Goal: Information Seeking & Learning: Learn about a topic

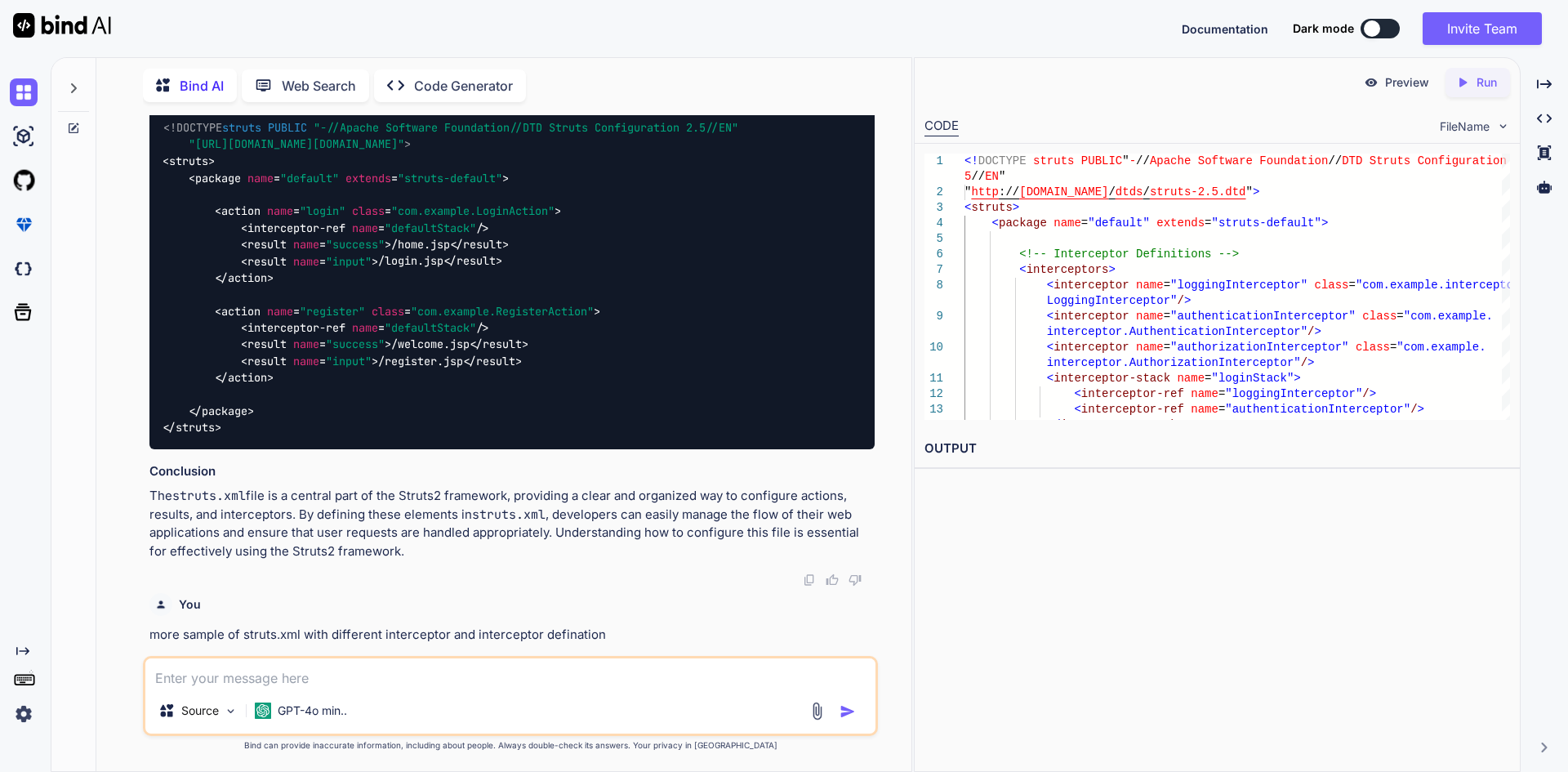
scroll to position [2394, 0]
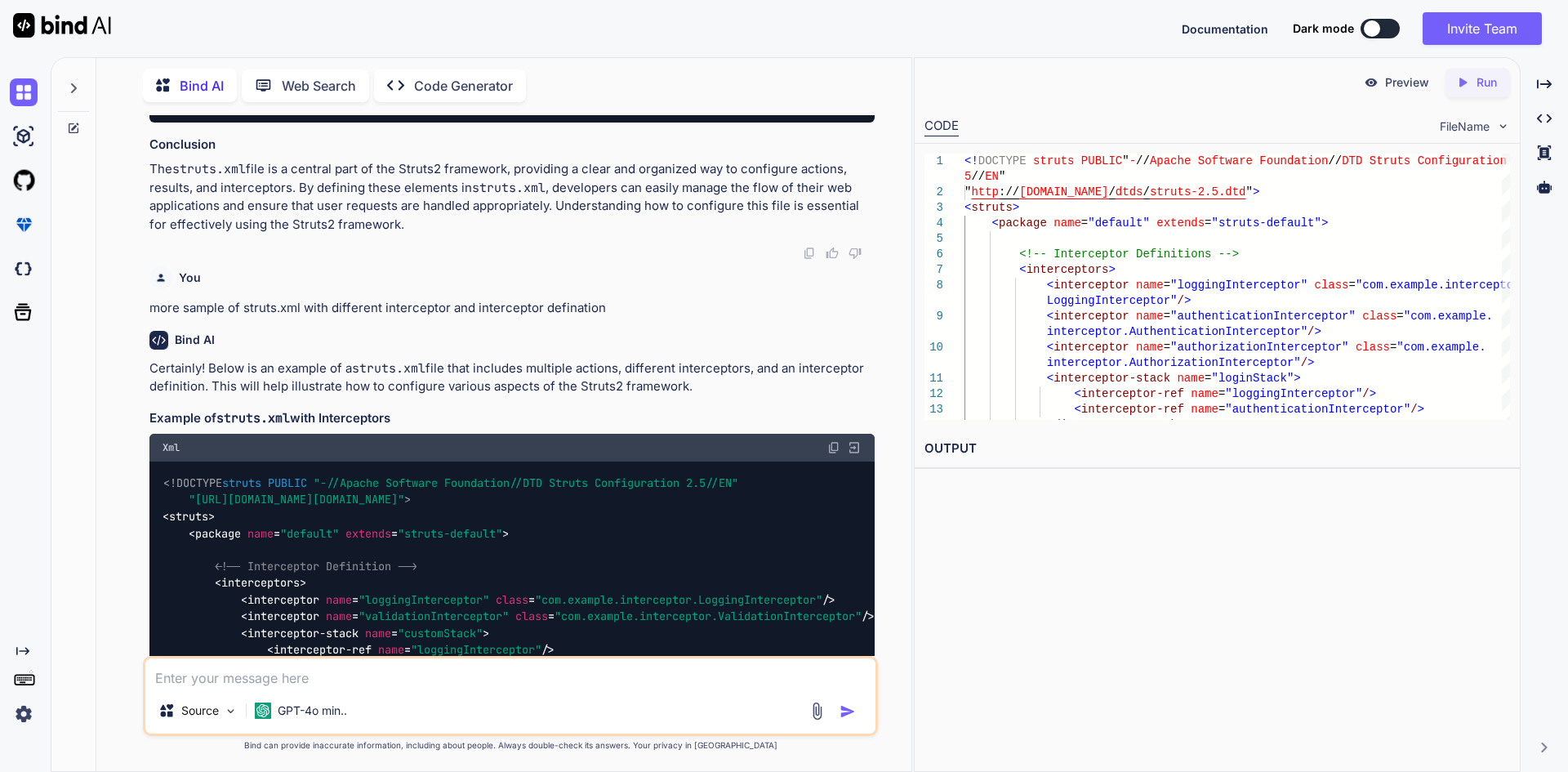
click at [544, 314] on p "more sample of struts.xml with different interceptor and interceptor defination" at bounding box center [512, 308] width 725 height 19
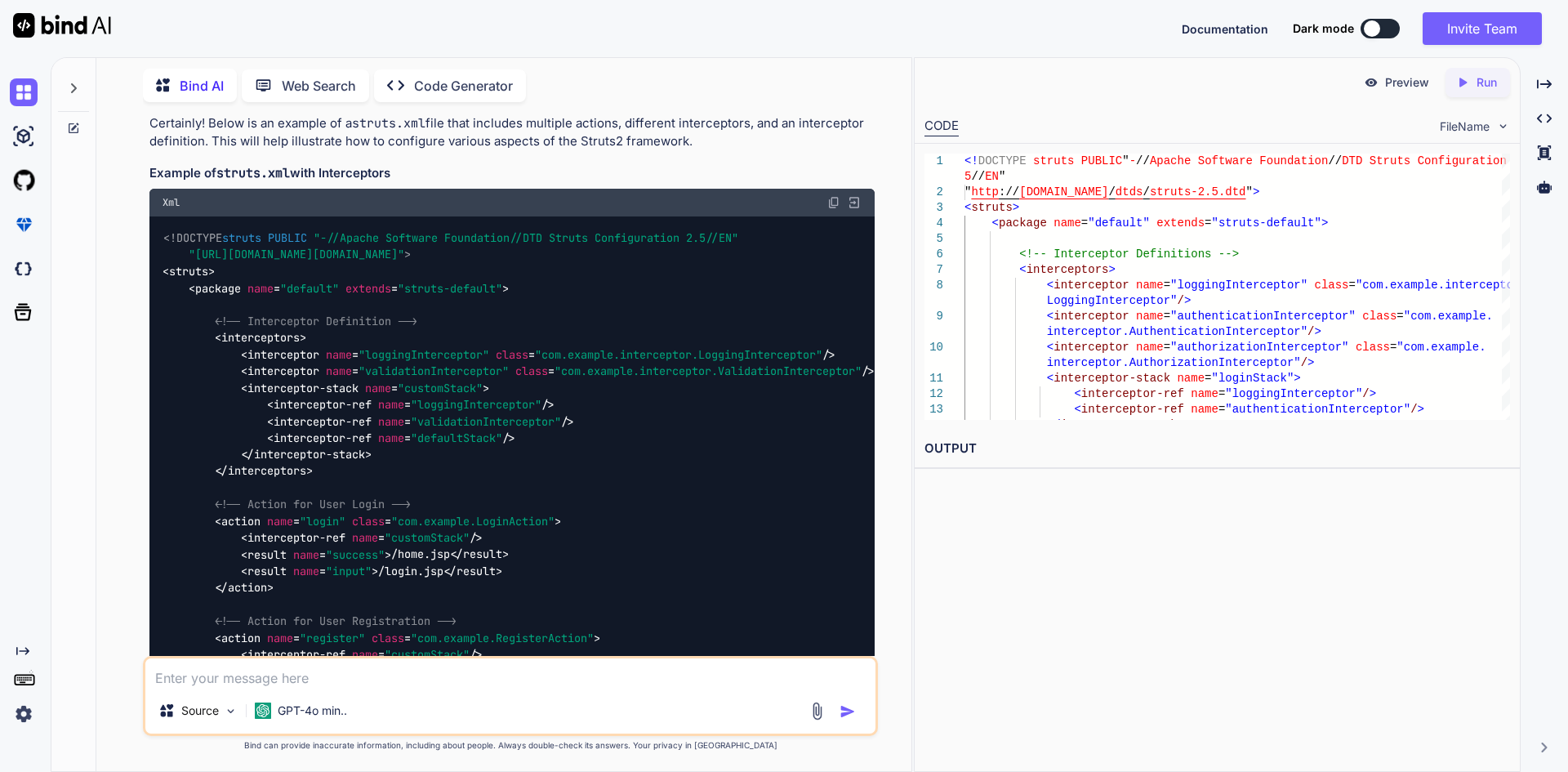
scroll to position [2722, 0]
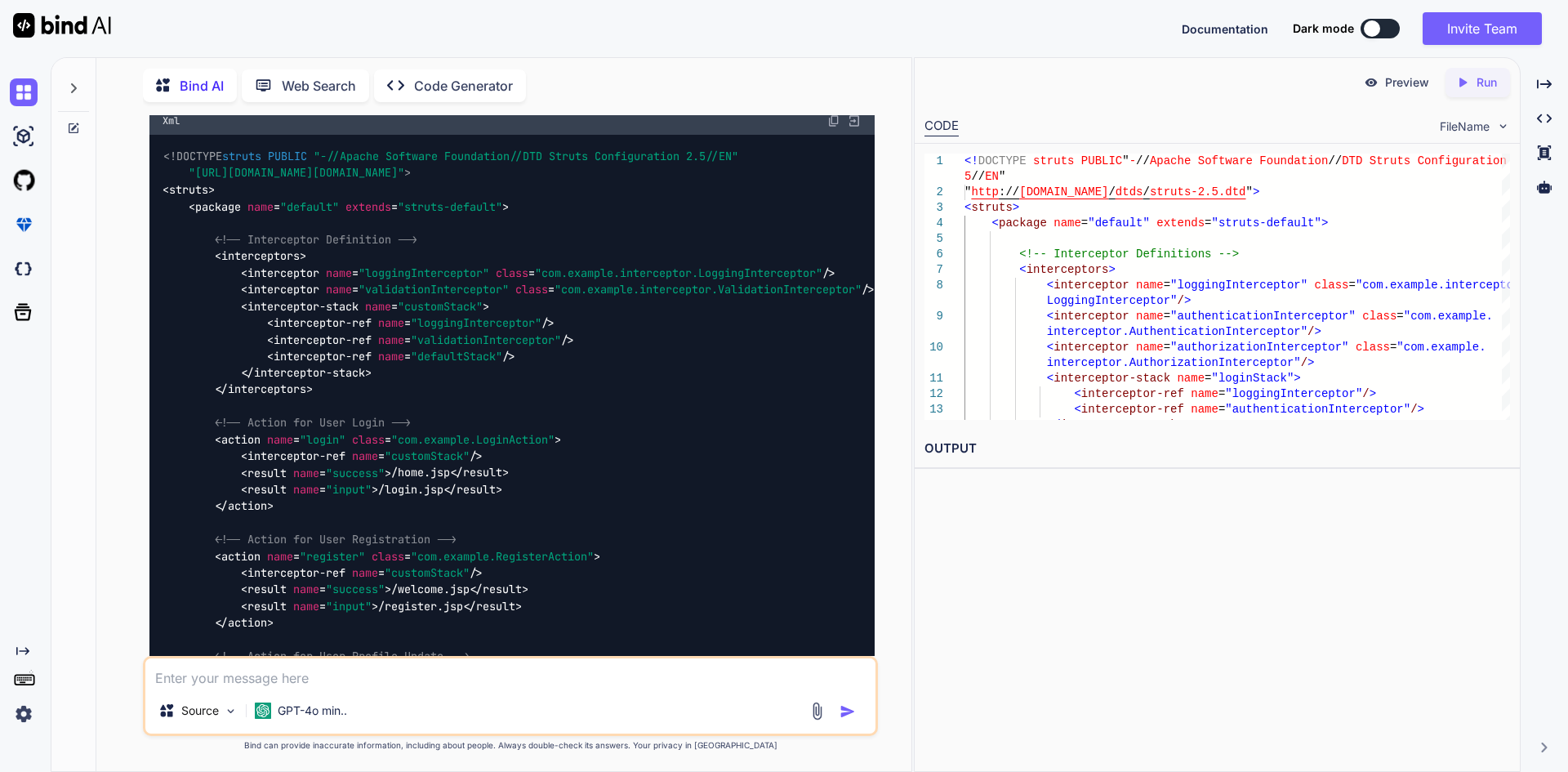
click at [837, 127] on img at bounding box center [834, 121] width 13 height 13
click at [834, 121] on img at bounding box center [834, 121] width 13 height 13
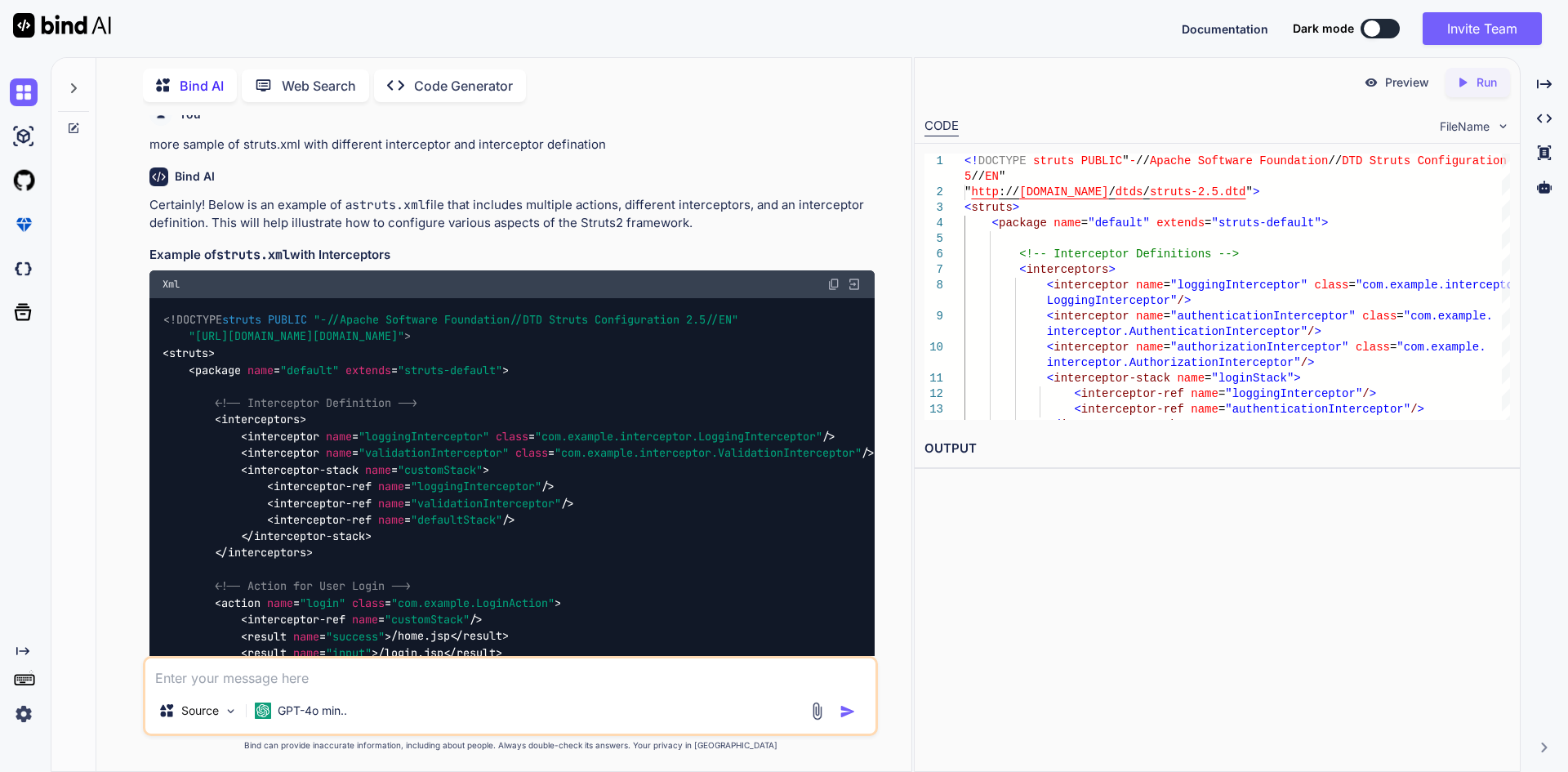
click at [856, 286] on img at bounding box center [854, 284] width 15 height 15
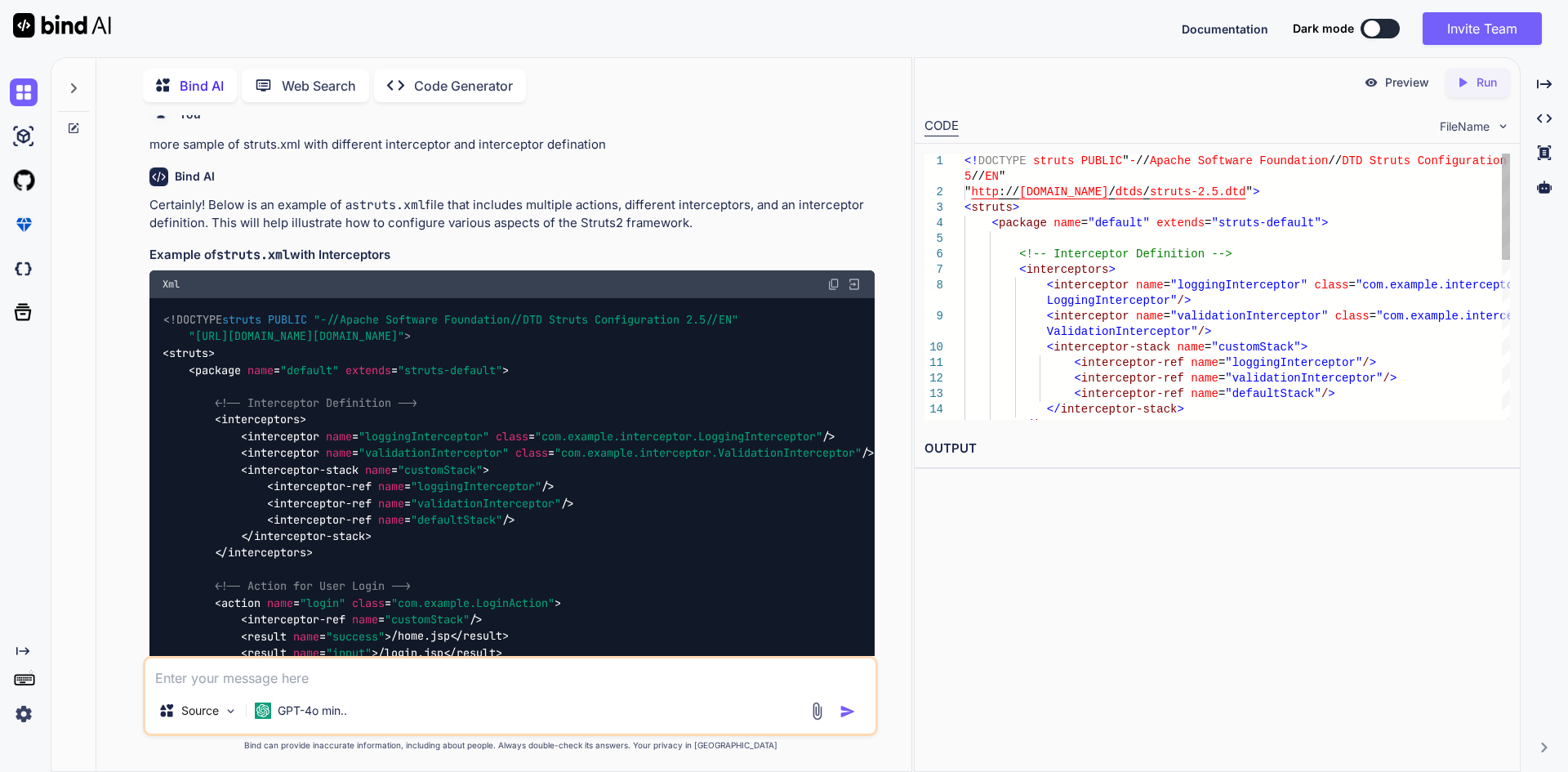
click at [999, 263] on div "</ interceptors > < interceptor-ref name = "defaultStack" / > </ interceptor-st…" at bounding box center [1237, 487] width 546 height 668
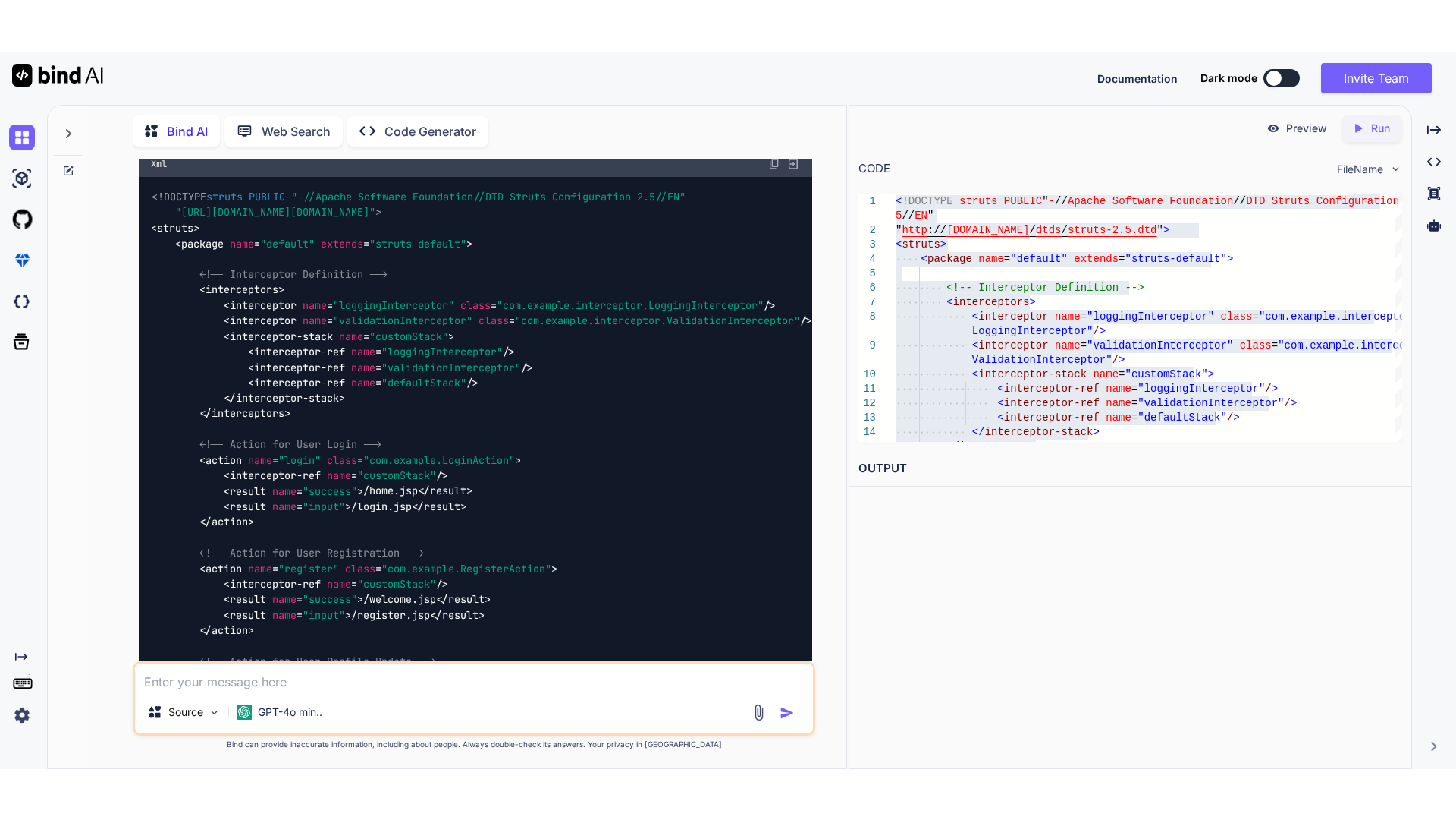
scroll to position [2603, 0]
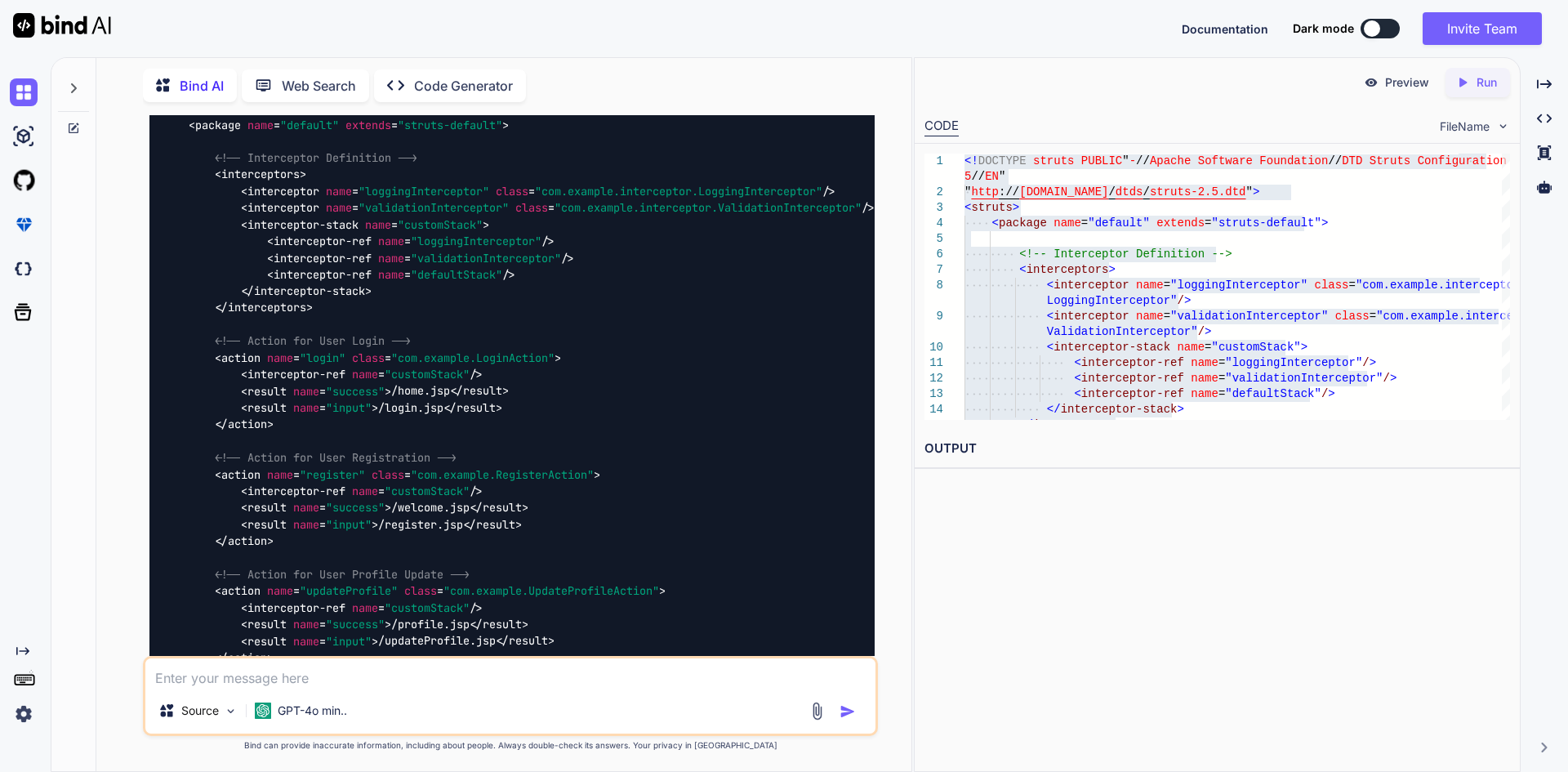
click at [1079, 526] on div "Preview Created with Pixso. Run CODE FileName 15 13 14 10 11 12 9 7 8 4 5 6 2 3…" at bounding box center [1218, 414] width 607 height 715
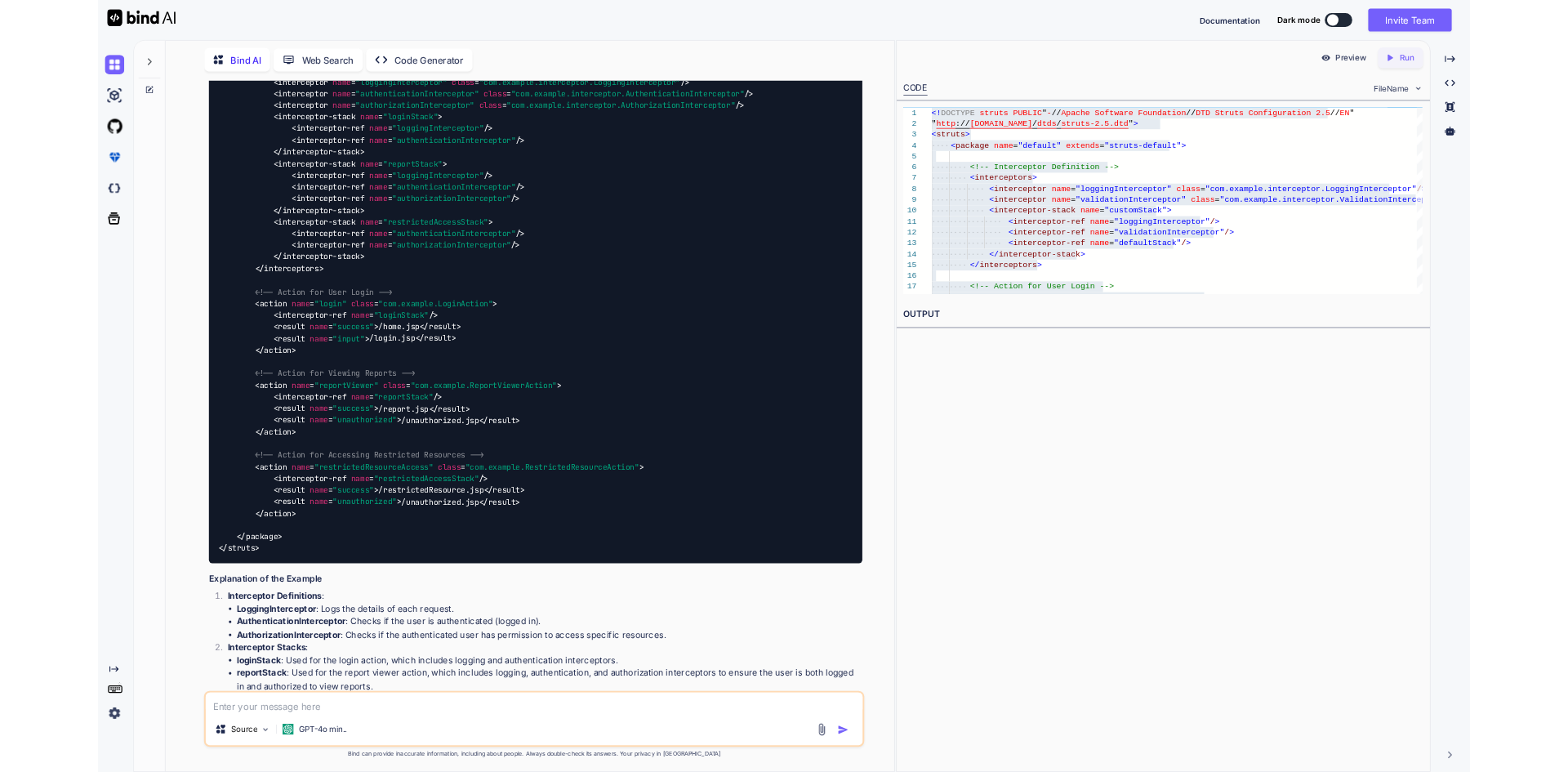
scroll to position [4271, 0]
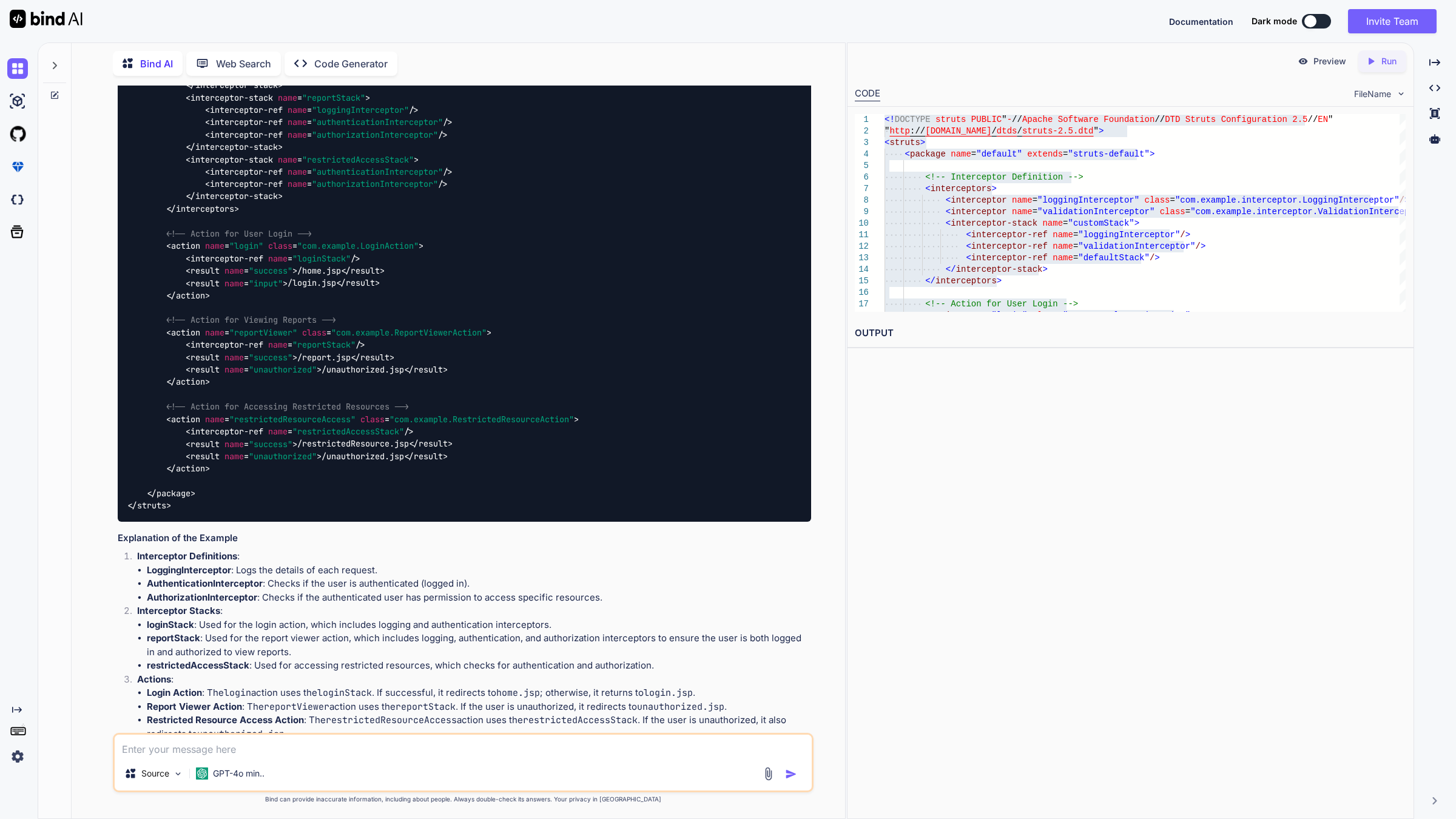
drag, startPoint x: 780, startPoint y: 106, endPoint x: 790, endPoint y: 120, distance: 17.2
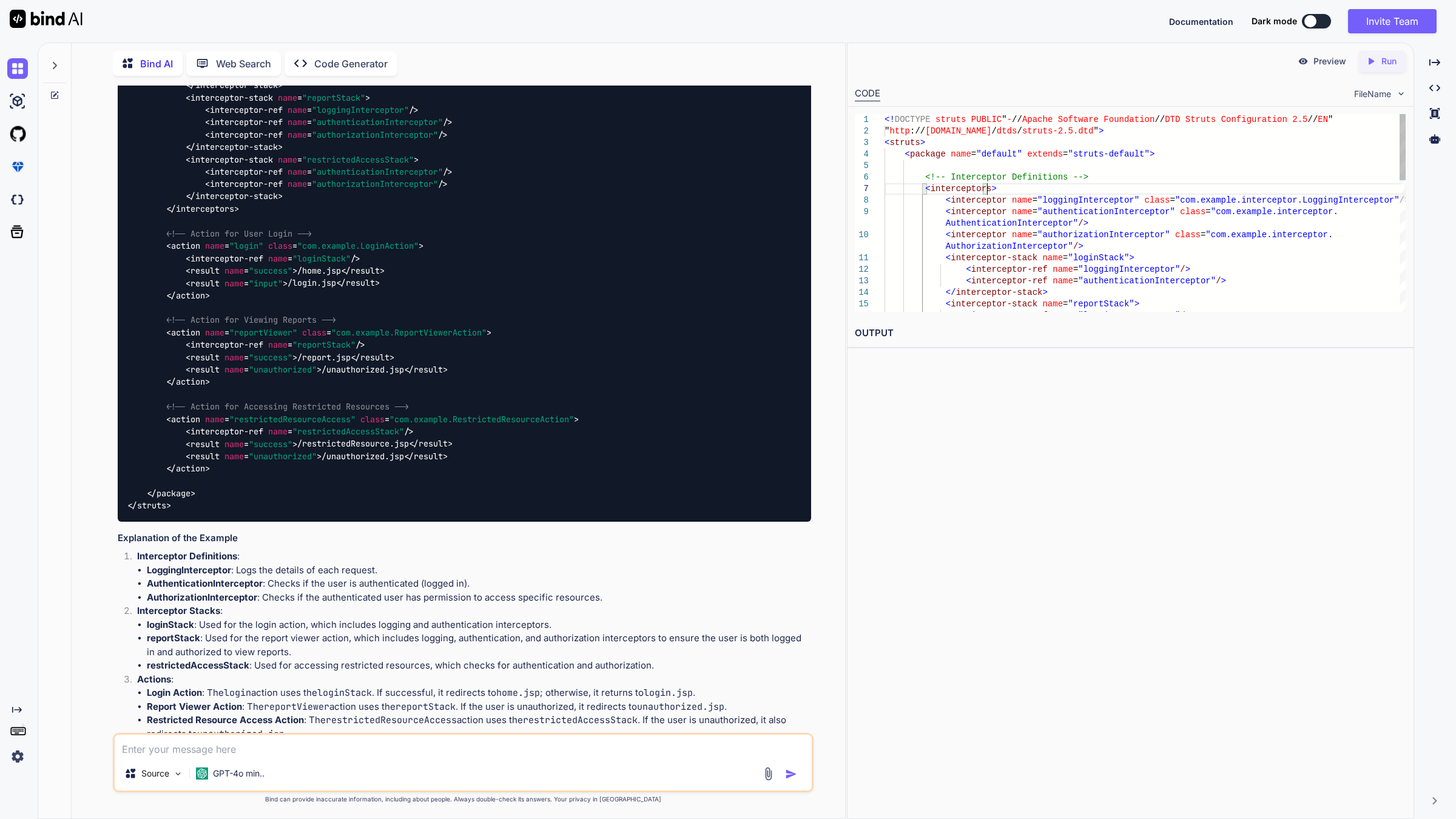
click at [1164, 192] on div "<! DOCTYPE struts PUBLIC " - // Apache Software Foundation // DTD Struts Config…" at bounding box center [1145, 407] width 521 height 588
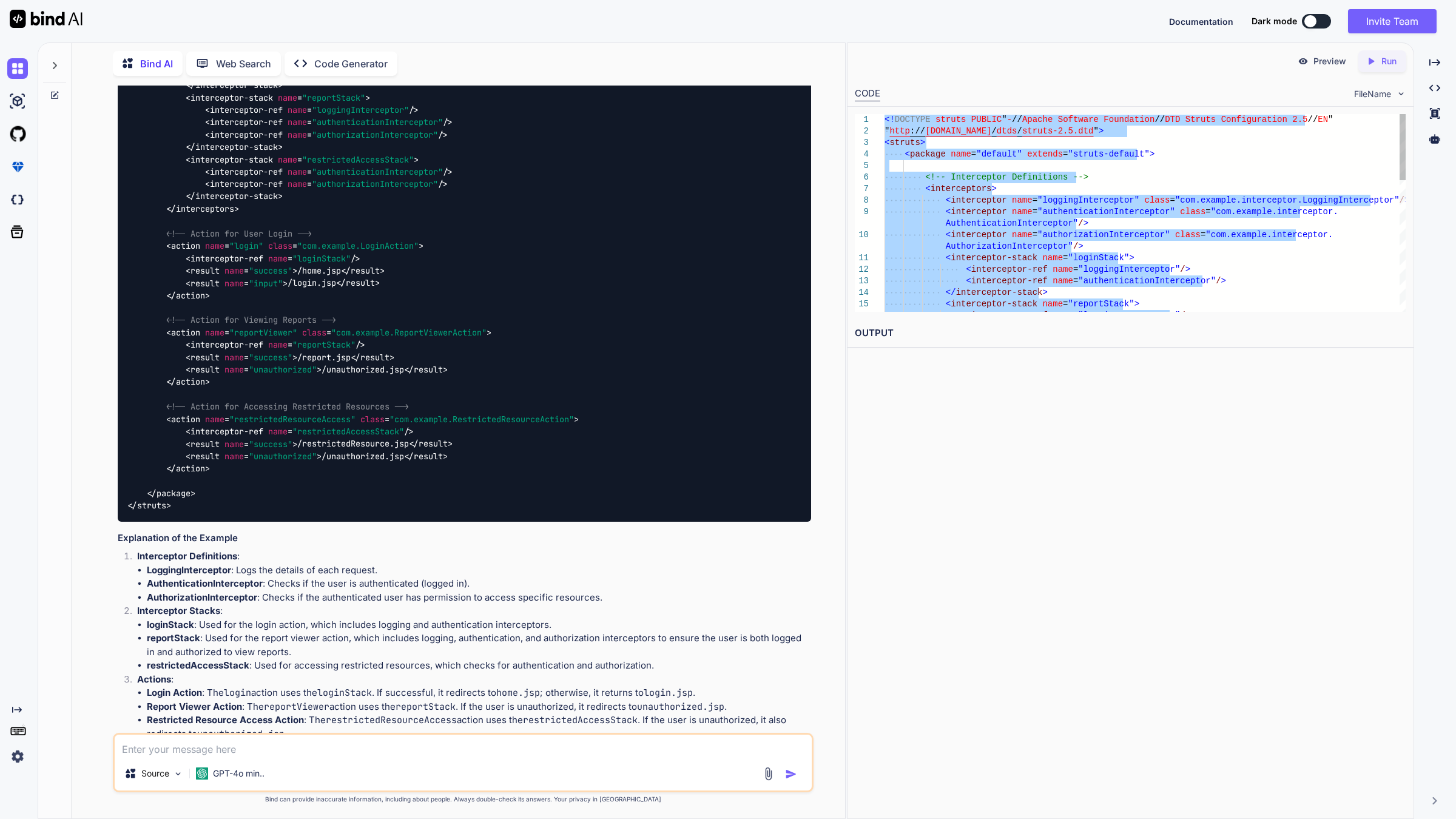
type textarea "<!DOCTYPE struts PUBLIC "-//Apache Software Foundation//DTD Struts Configuratio…"
click at [1153, 451] on div "Preview Created with Pixso. Run CODE FileName 1 2 3 4 5 6 7 8 9 10 11 12 13 14 …" at bounding box center [1130, 430] width 567 height 776
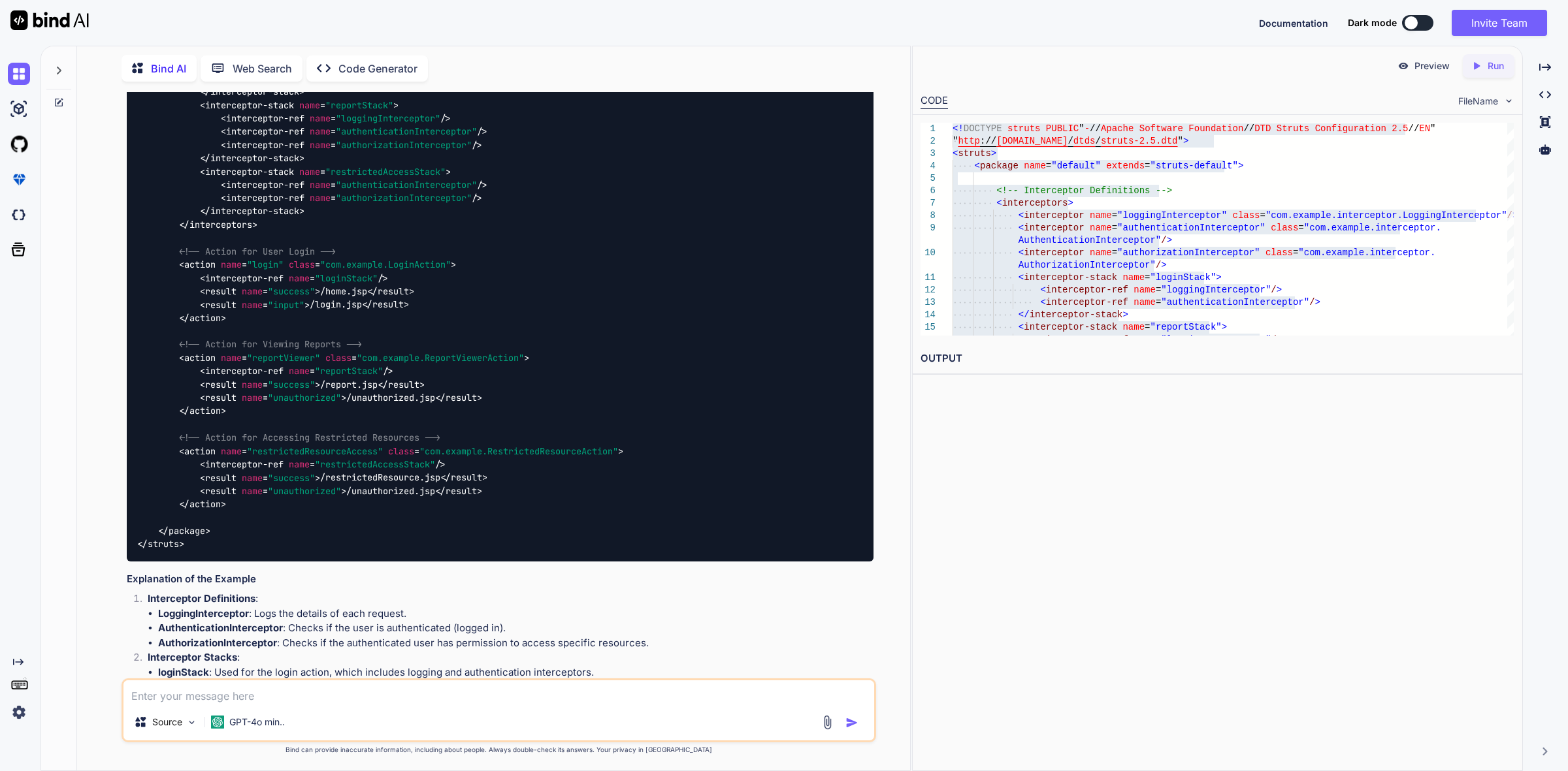
click at [888, 412] on div "You explain Struts2 framework in details Bind AI Struts2 is a popular open-sour…" at bounding box center [499, 432] width 822 height 679
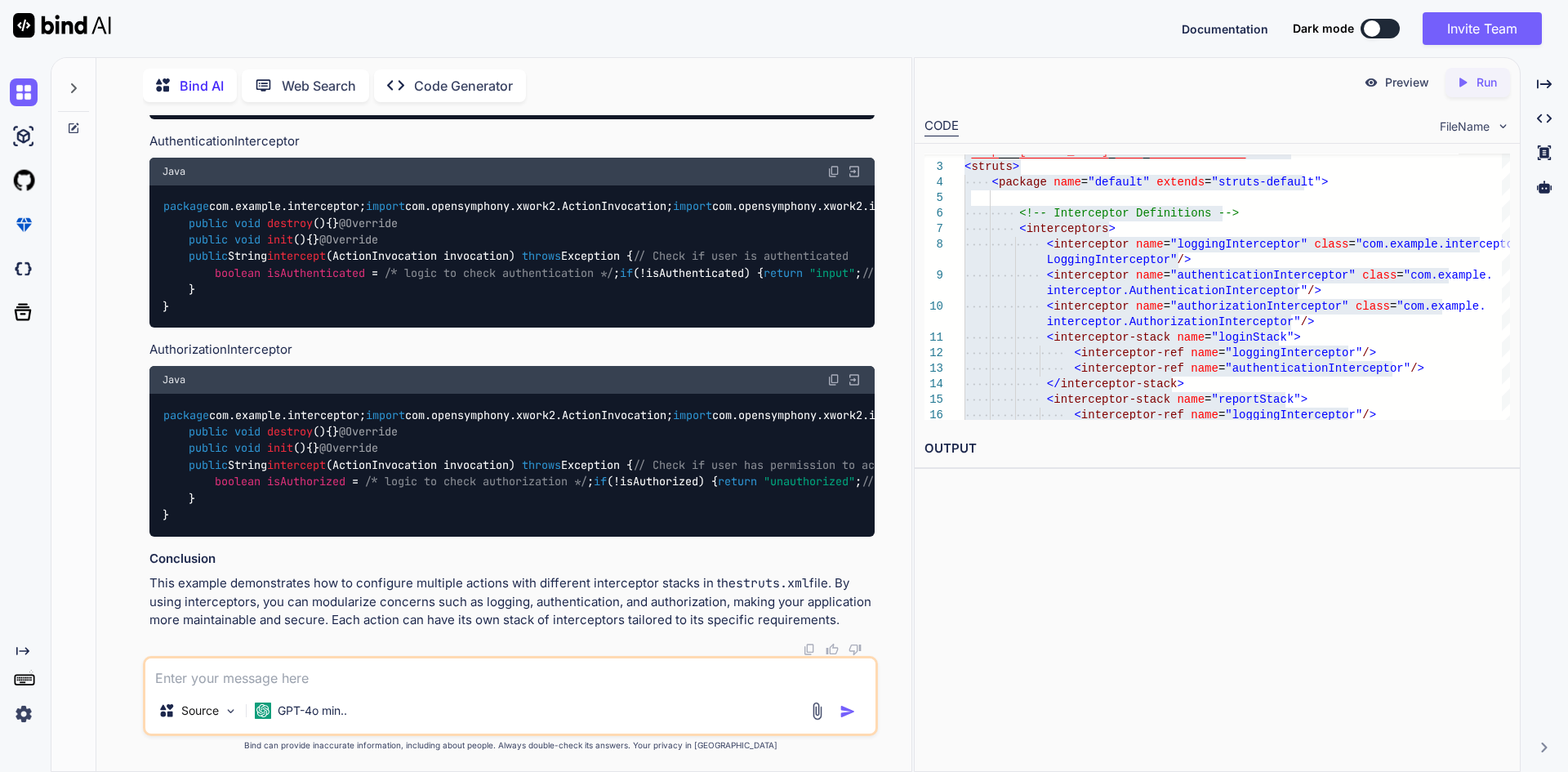
scroll to position [5337, 0]
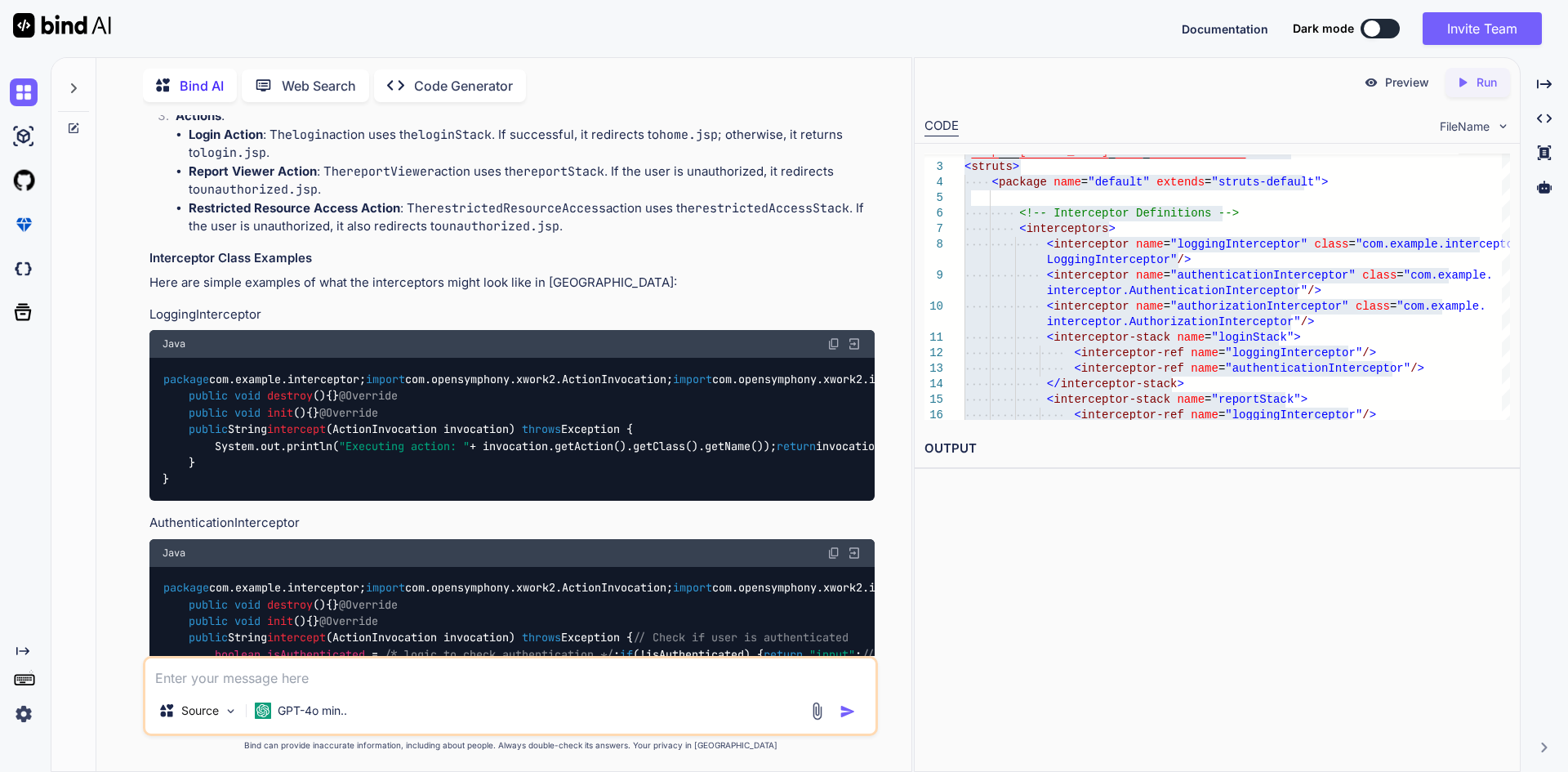
drag, startPoint x: 185, startPoint y: 290, endPoint x: 294, endPoint y: 300, distance: 109.5
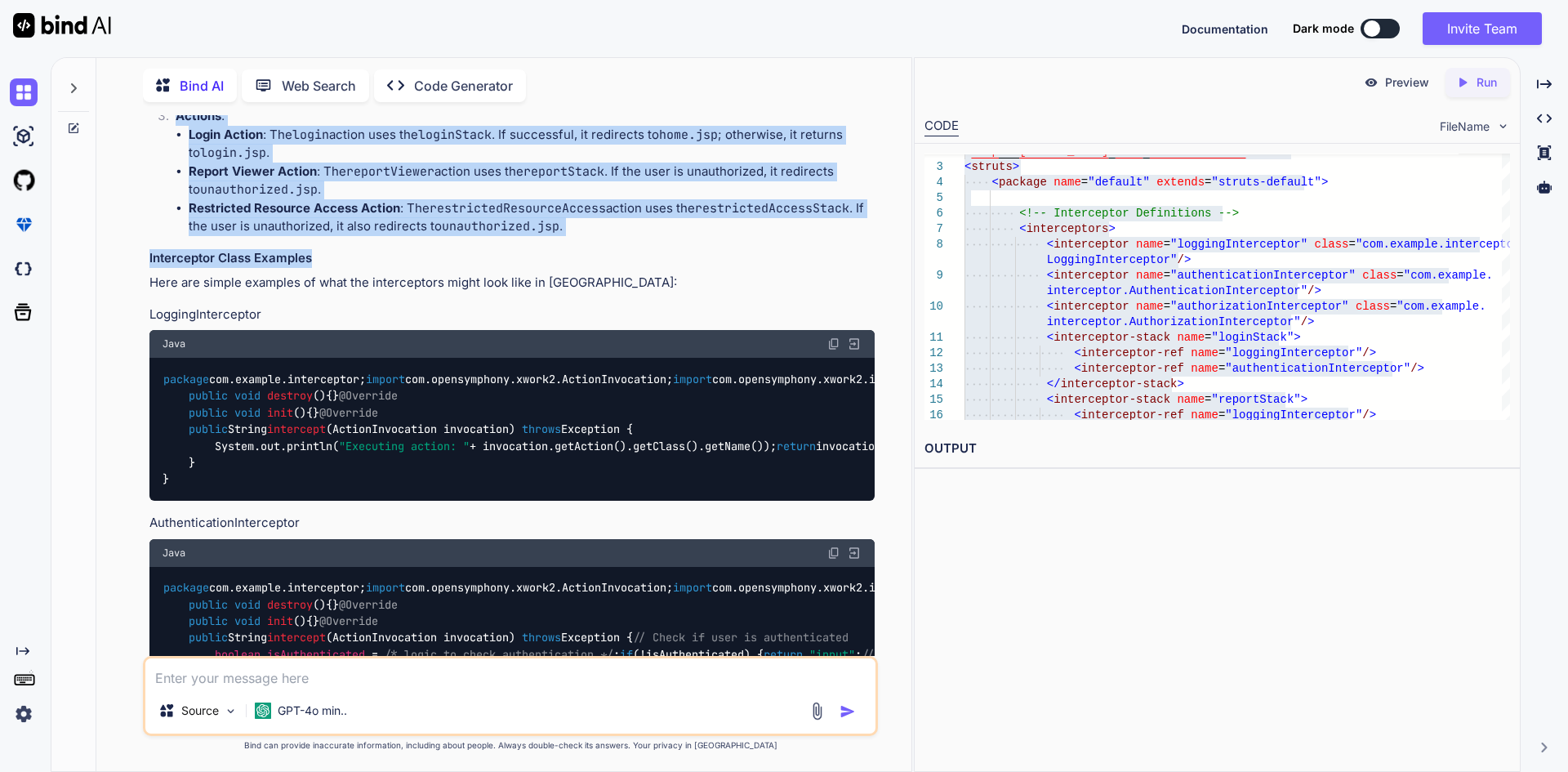
drag, startPoint x: 205, startPoint y: 277, endPoint x: 707, endPoint y: 582, distance: 587.4
click at [707, 582] on div "You explain Struts2 framework in details Bind AI Struts2 is a popular open-sour…" at bounding box center [512, 386] width 732 height 541
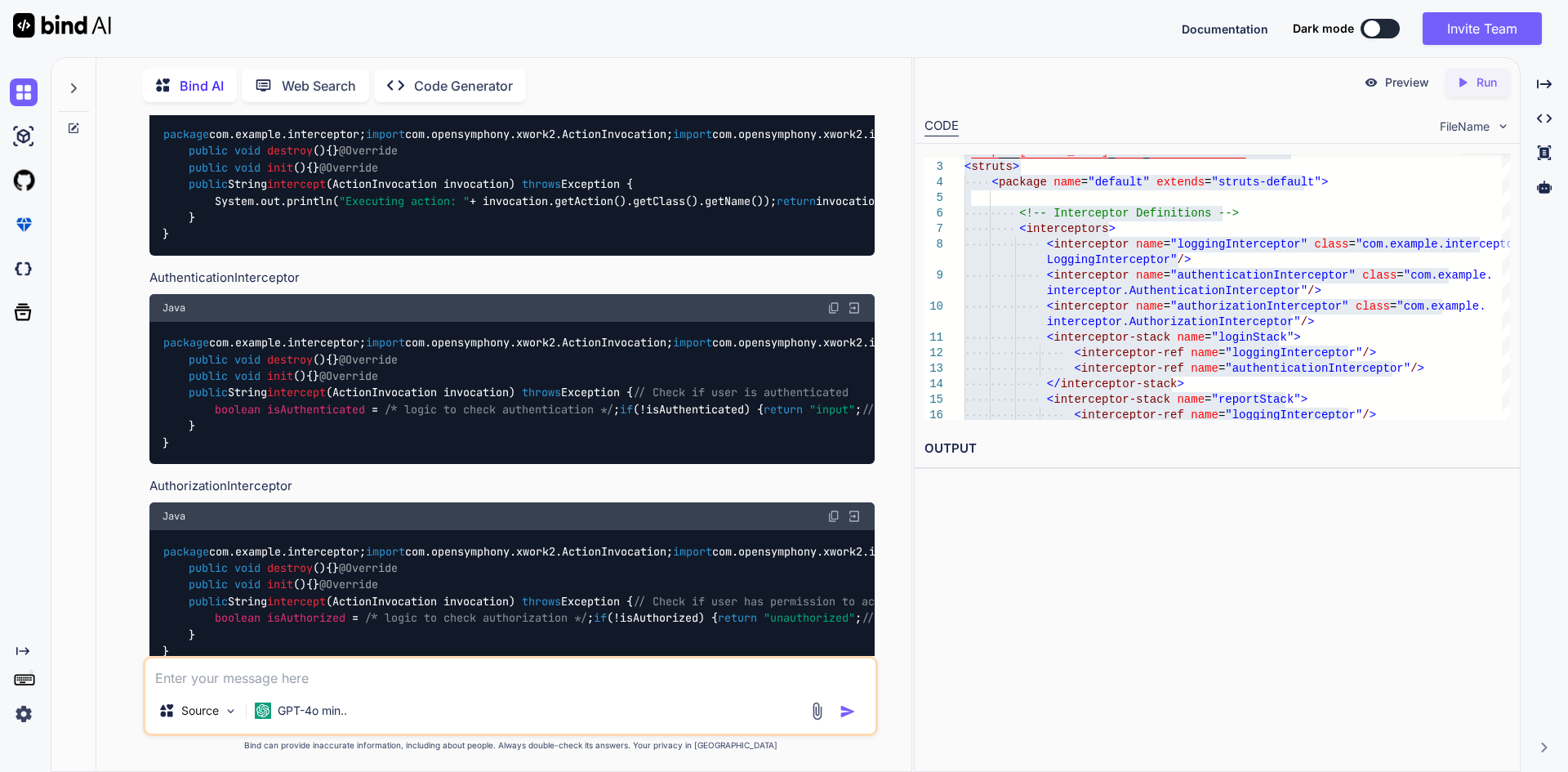
scroll to position [5419, 0]
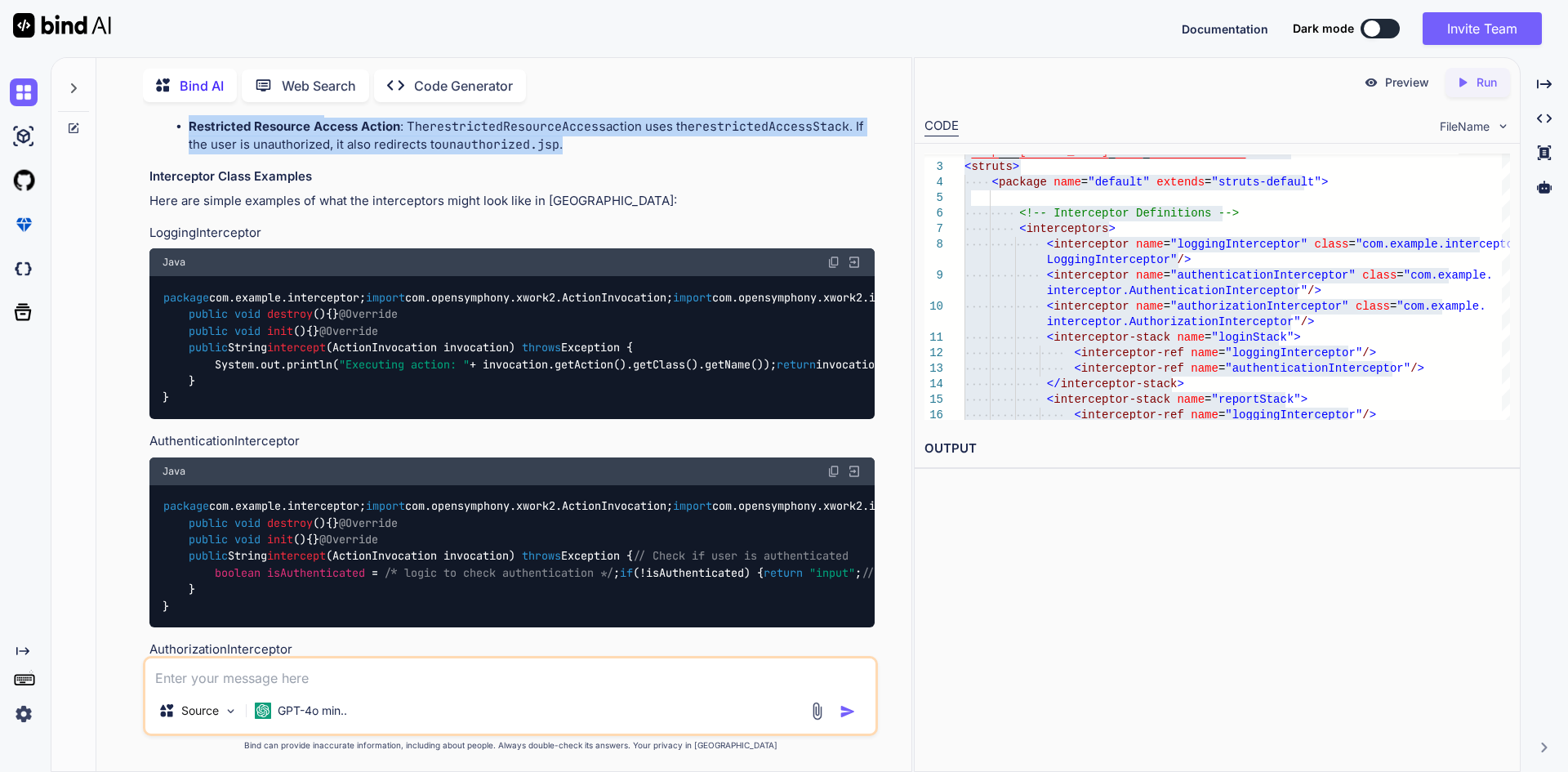
click at [579, 154] on li "Restricted Resource Access Action : The restrictedResourceAccess action uses th…" at bounding box center [531, 136] width 686 height 37
copy div "Explanation of the Example Interceptor Definitions : LoggingInterceptor : Logs …"
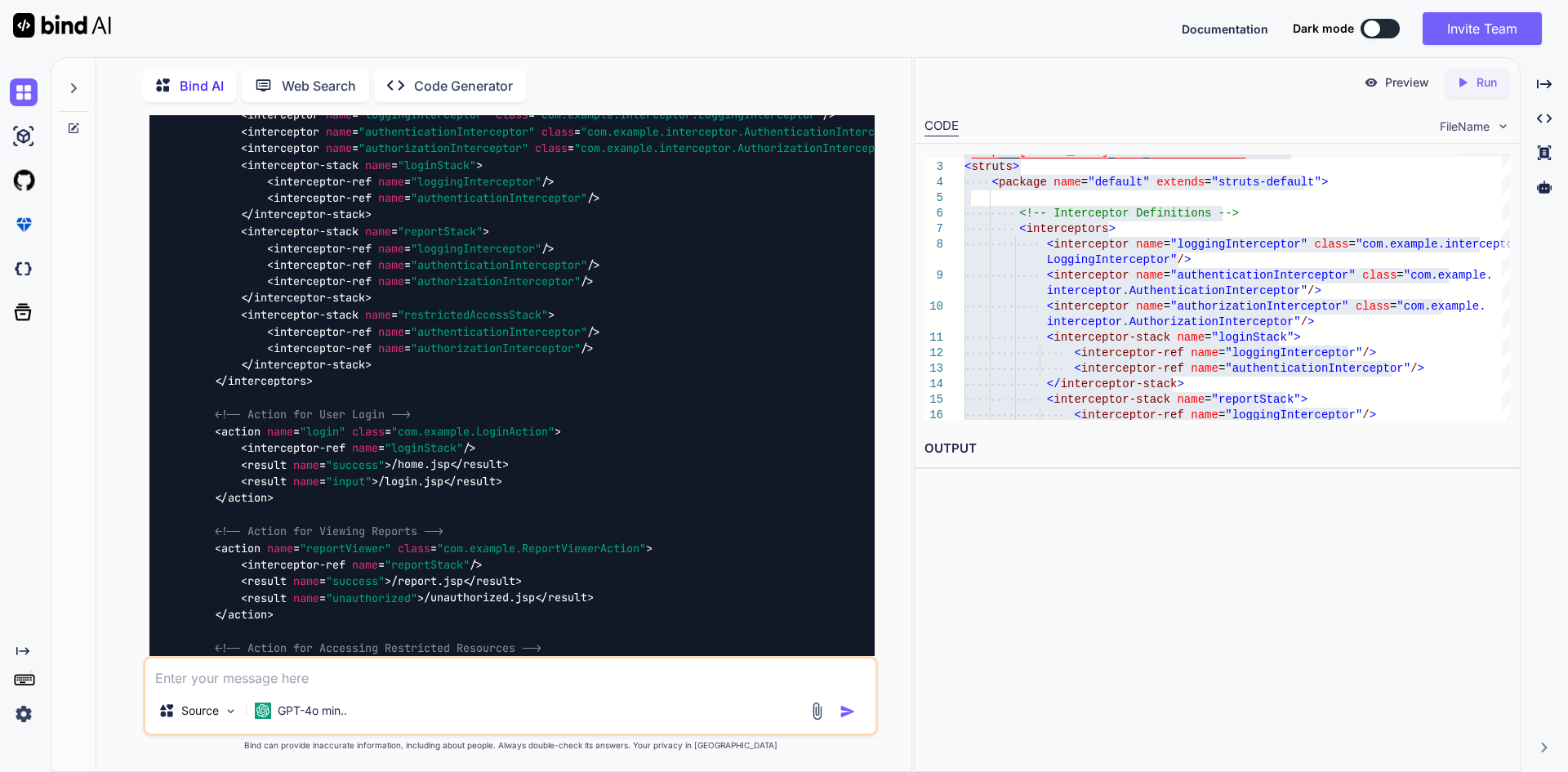
scroll to position [4193, 0]
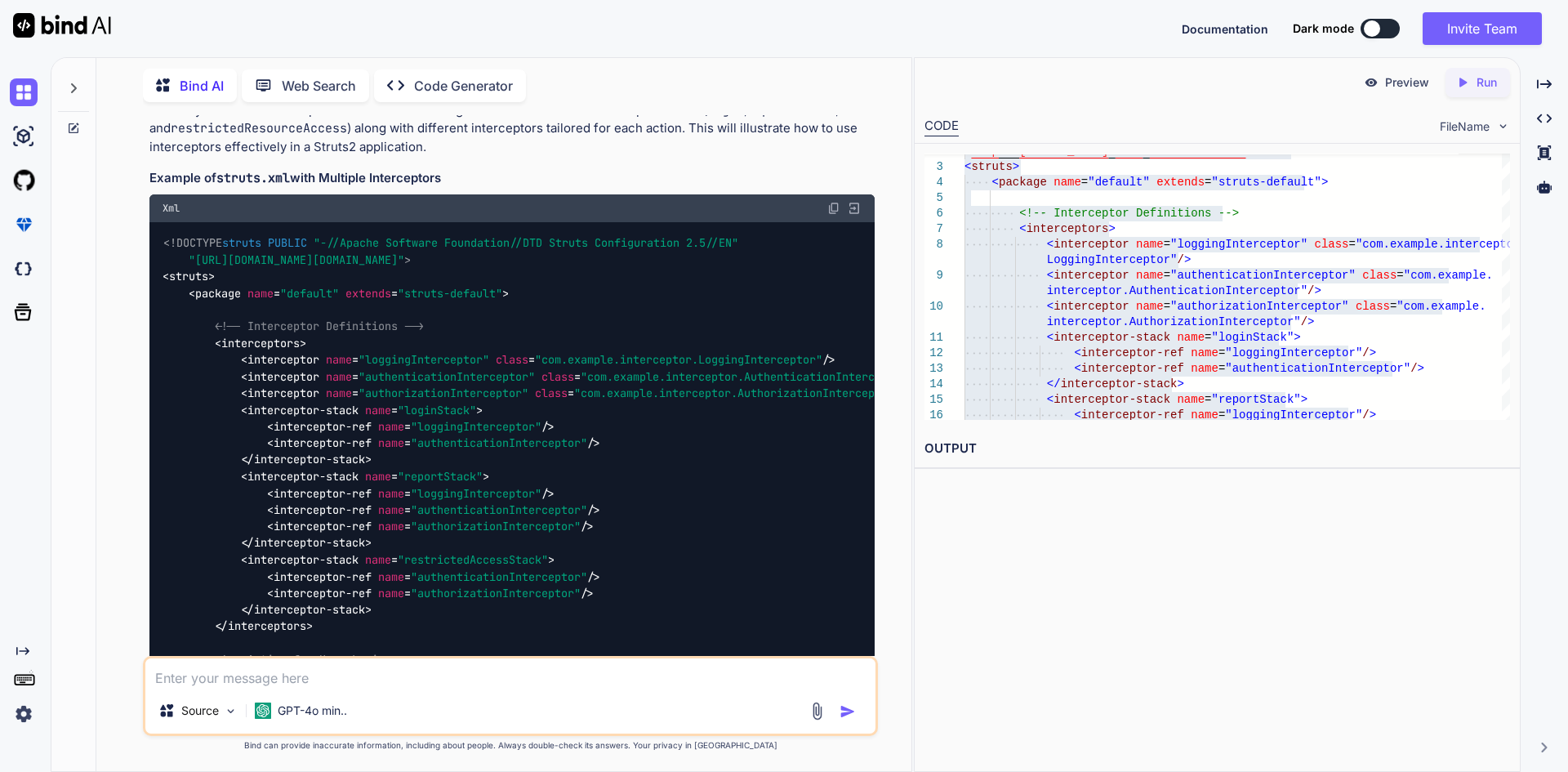
drag, startPoint x: 456, startPoint y: 489, endPoint x: 142, endPoint y: 488, distance: 314.0
click at [143, 488] on div "You explain Struts2 framework in details Bind AI Struts2 is a popular open-sour…" at bounding box center [511, 444] width 735 height 657
copy h3 "Example of struts.xml with Multiple Interceptors"
